Goal: Transaction & Acquisition: Purchase product/service

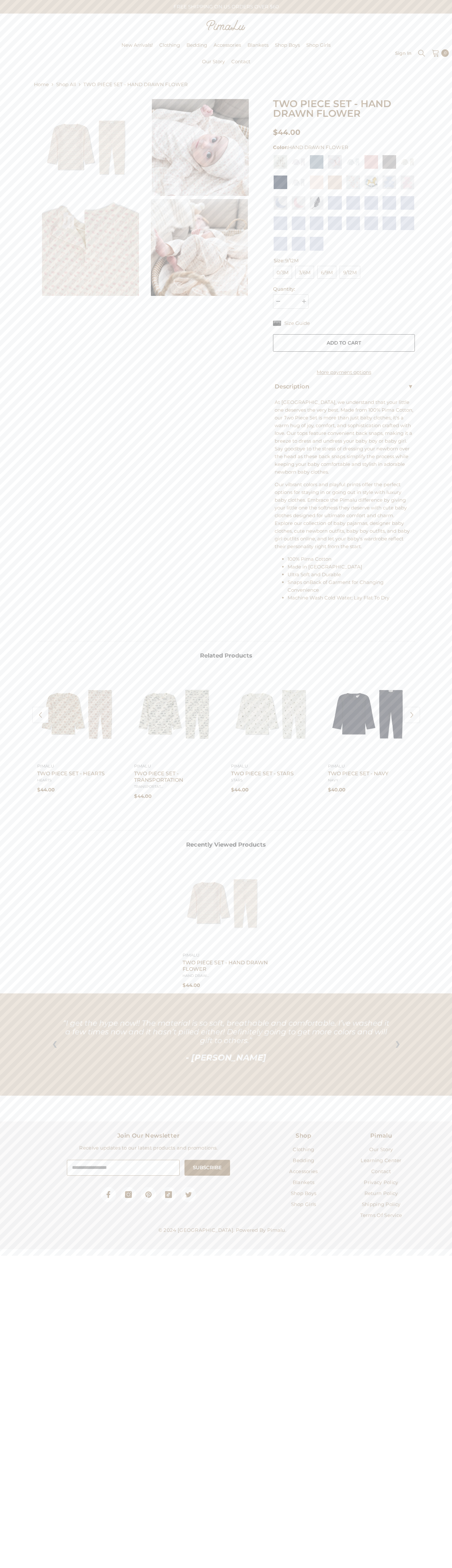
click at [344, 343] on button "Add to cart" at bounding box center [344, 343] width 142 height 18
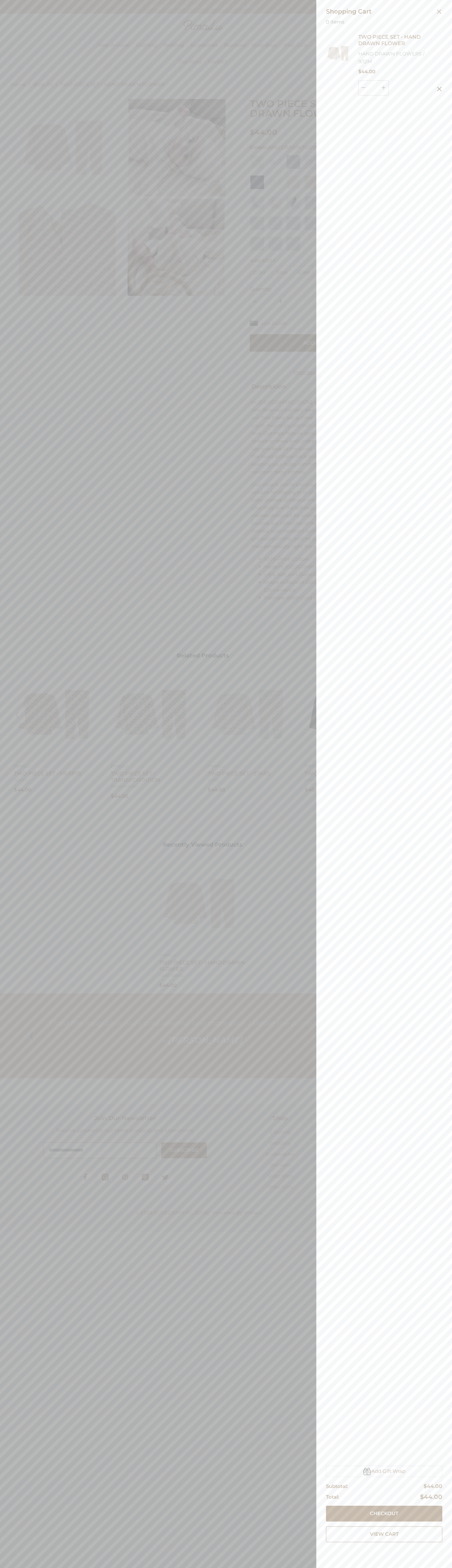
click at [384, 1514] on button "Checkout" at bounding box center [384, 1514] width 116 height 16
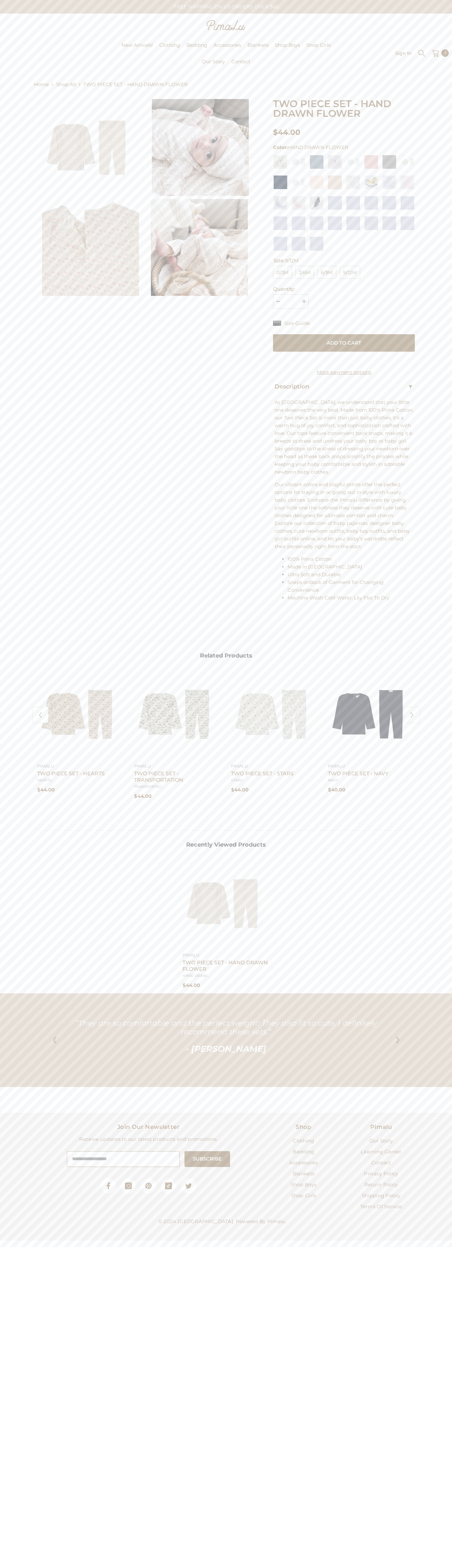
click at [435, 53] on icon at bounding box center [435, 53] width 8 height 8
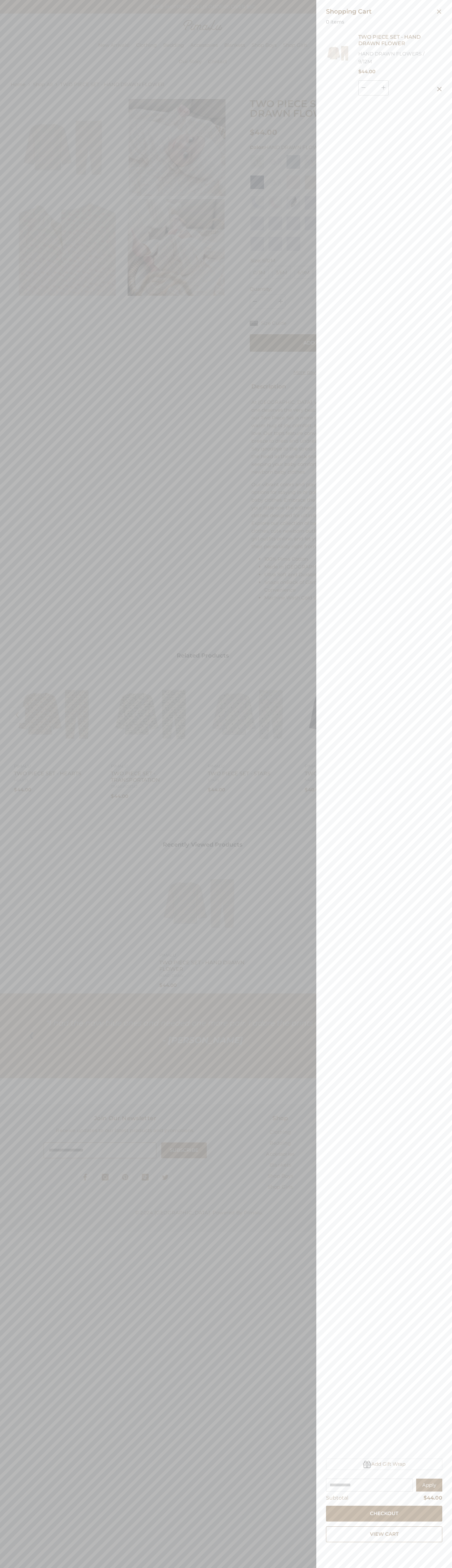
click at [439, 12] on icon "Close" at bounding box center [439, 12] width 4 height 4
